Goal: Find specific page/section: Find specific page/section

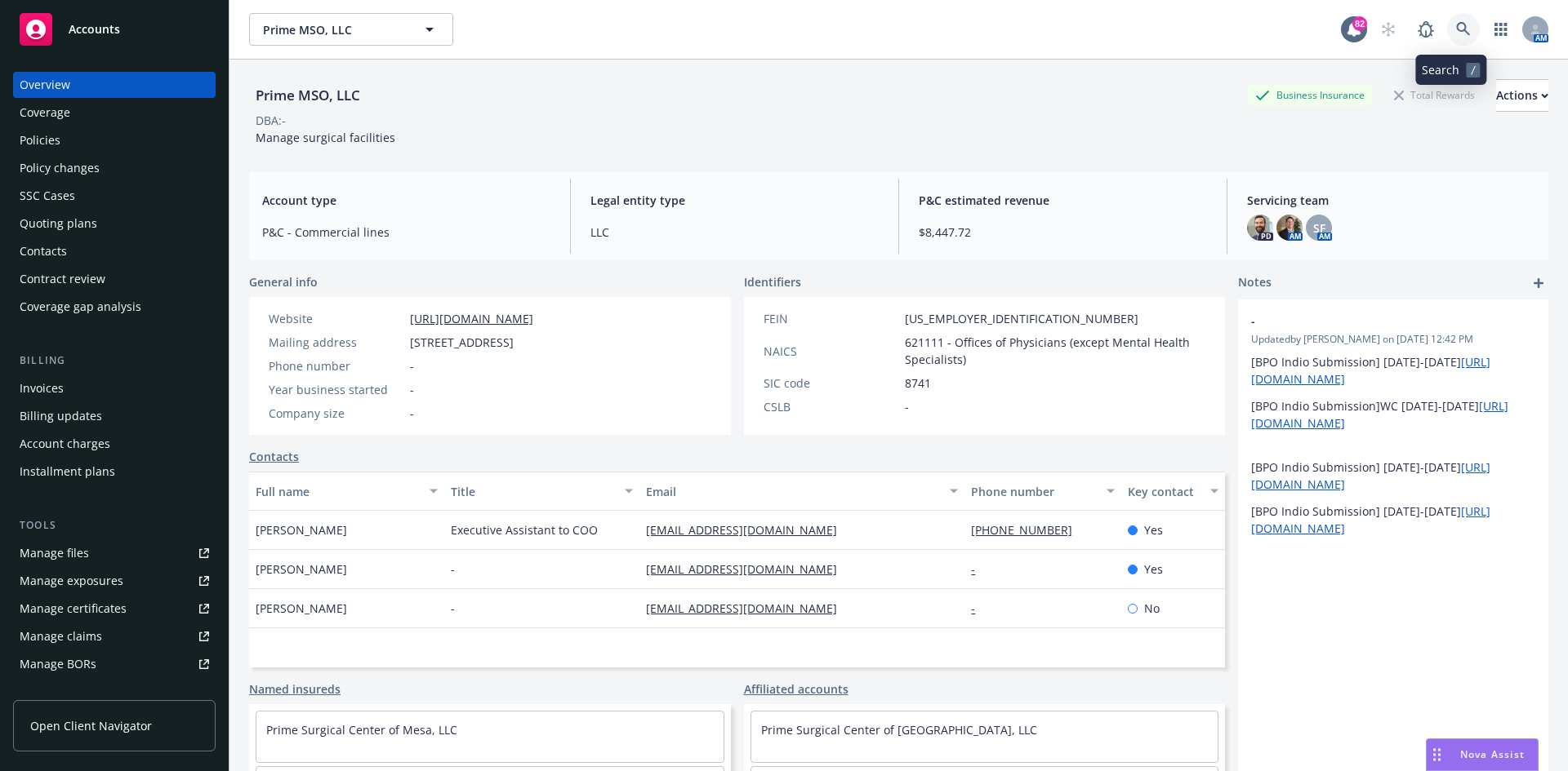
click at [1456, 34] on icon at bounding box center [1464, 29] width 14 height 14
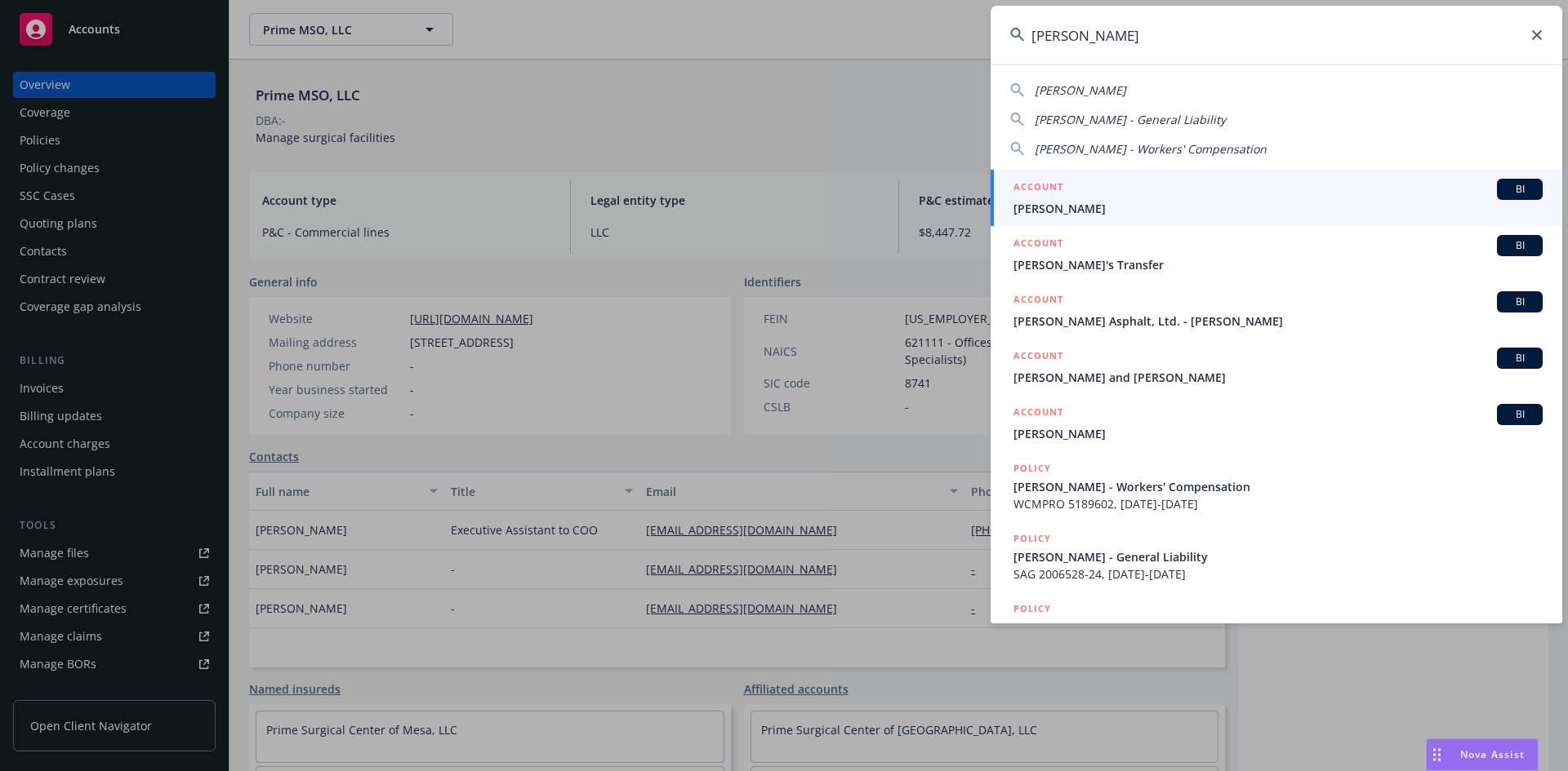
type input "[PERSON_NAME]"
click at [1058, 181] on h5 "ACCOUNT" at bounding box center [1038, 188] width 50 height 20
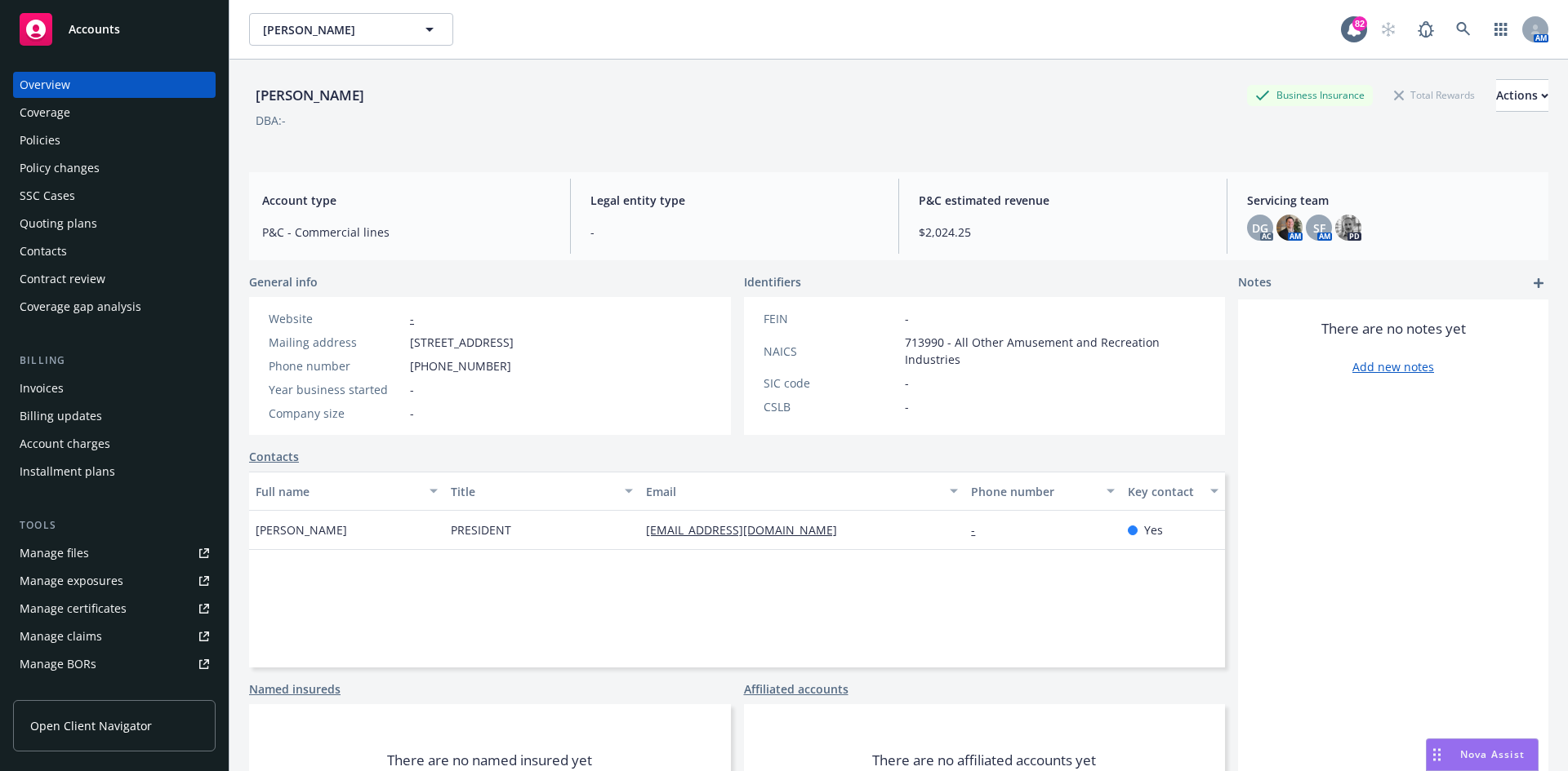
click at [79, 141] on div "Policies" at bounding box center [114, 140] width 189 height 26
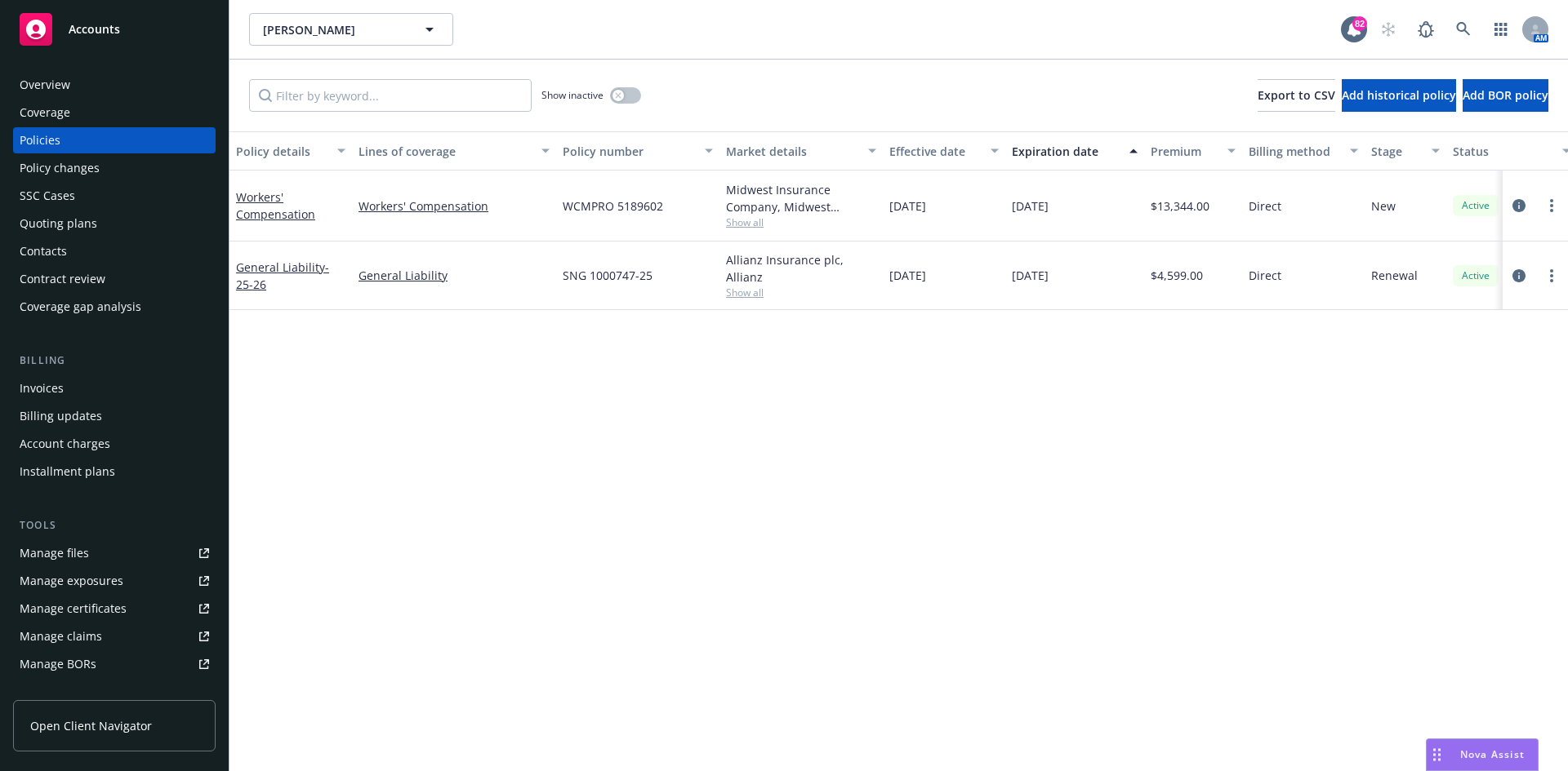
click at [89, 85] on div "Overview" at bounding box center [114, 85] width 189 height 26
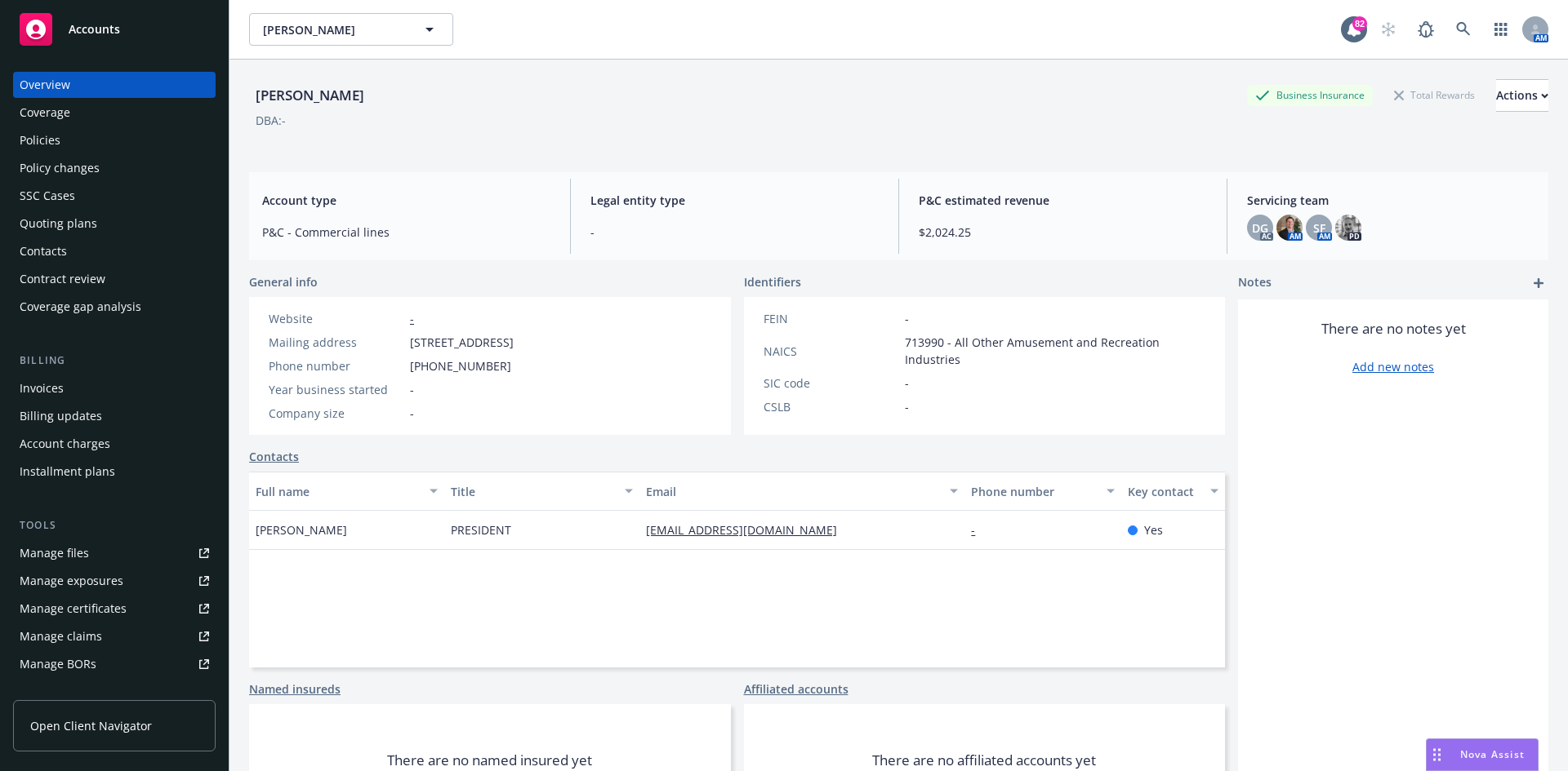
click at [110, 131] on div "Policies" at bounding box center [114, 140] width 189 height 26
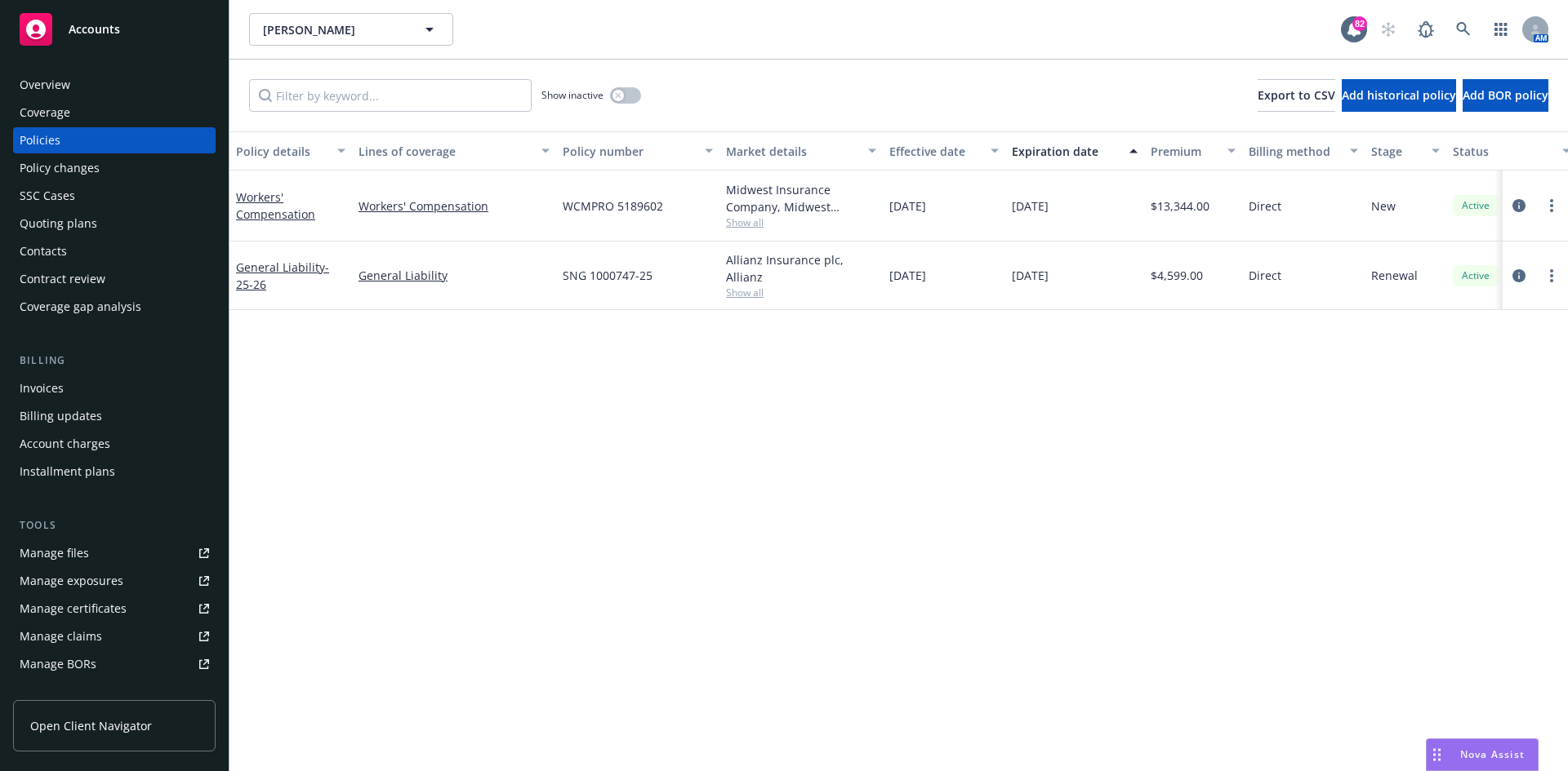
click at [29, 88] on div "Overview" at bounding box center [45, 85] width 51 height 26
